Goal: Find specific page/section: Find specific page/section

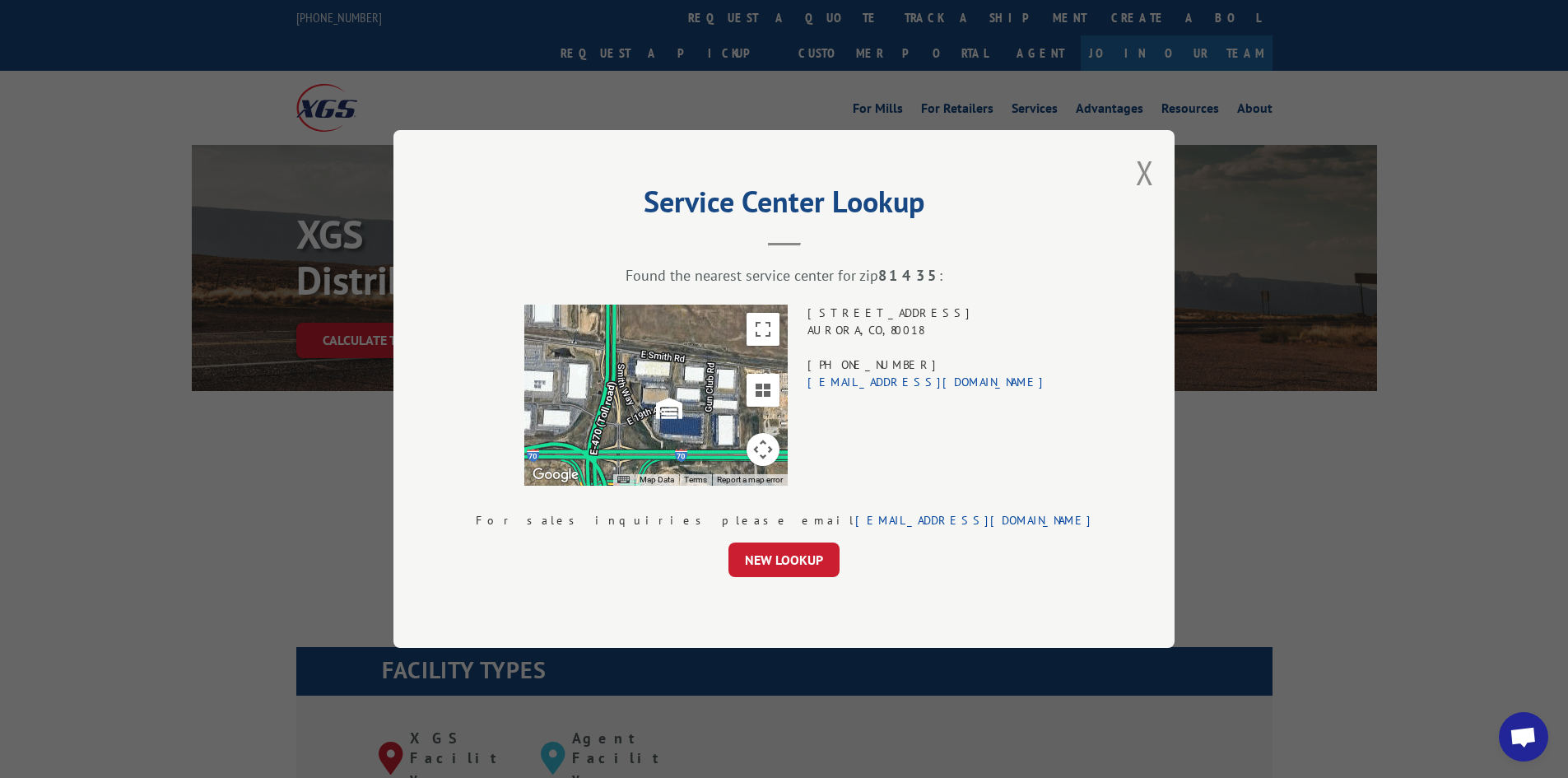
scroll to position [1784, 0]
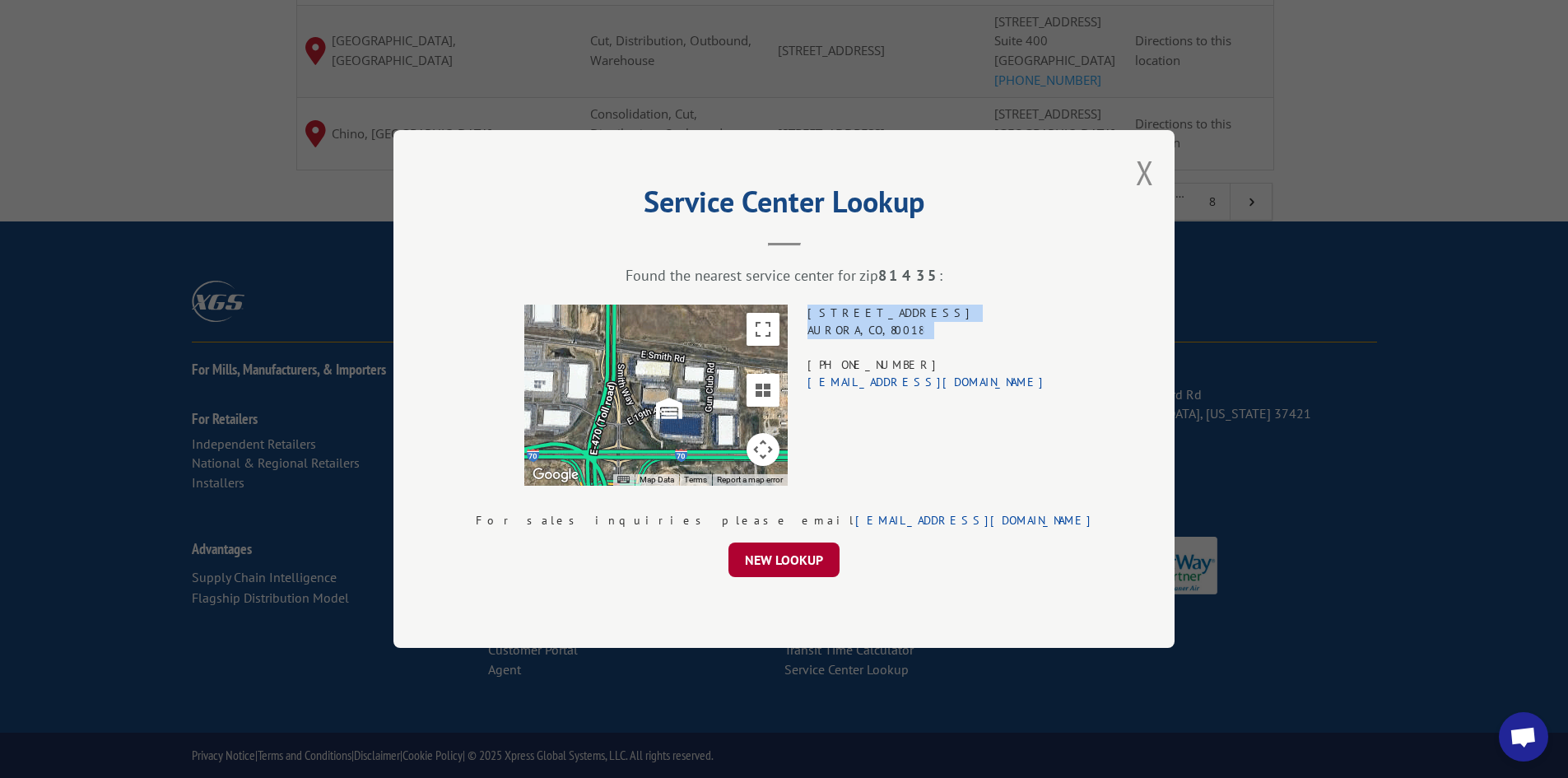
click at [773, 552] on button "NEW LOOKUP" at bounding box center [784, 560] width 111 height 35
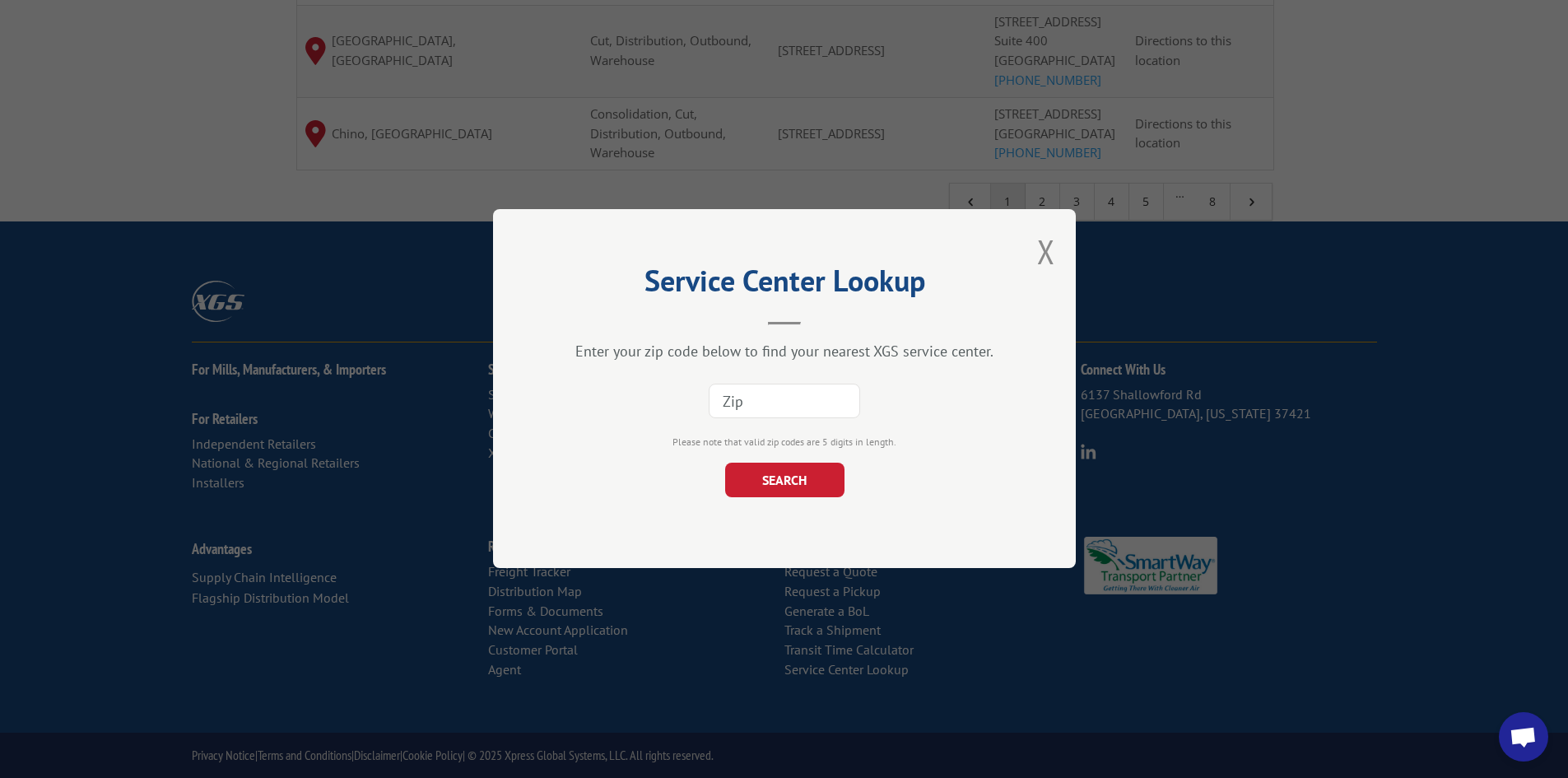
click at [773, 414] on input at bounding box center [785, 401] width 151 height 35
paste input "80238"
type input "80238"
click at [792, 477] on button "SEARCH" at bounding box center [784, 481] width 120 height 35
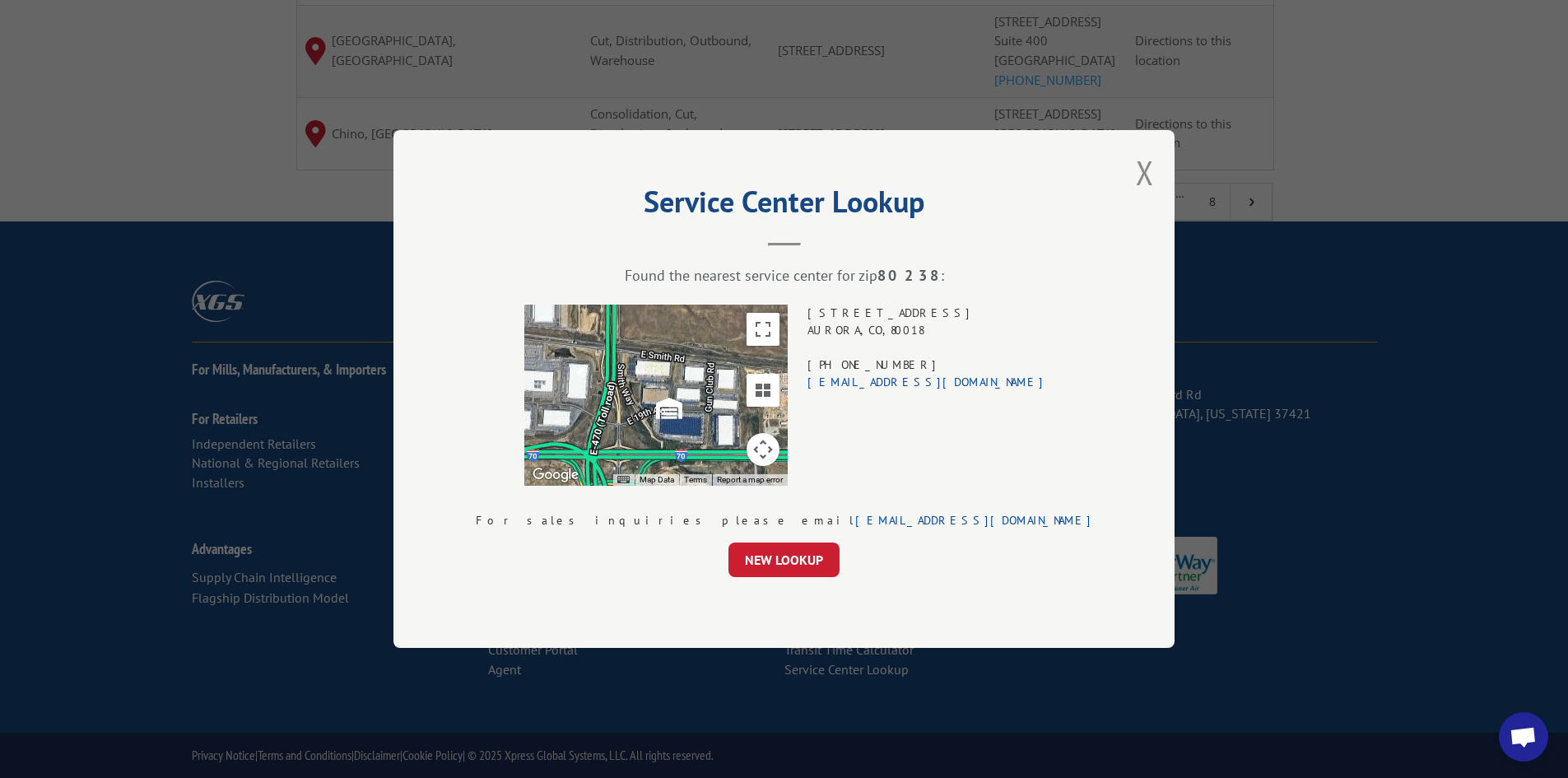
click at [923, 335] on div "[STREET_ADDRESS] (303) 307-9489 [EMAIL_ADDRESS][DOMAIN_NAME]" at bounding box center [925, 395] width 237 height 181
copy div "AURORA , CO , 80018"
